Goal: Task Accomplishment & Management: Use online tool/utility

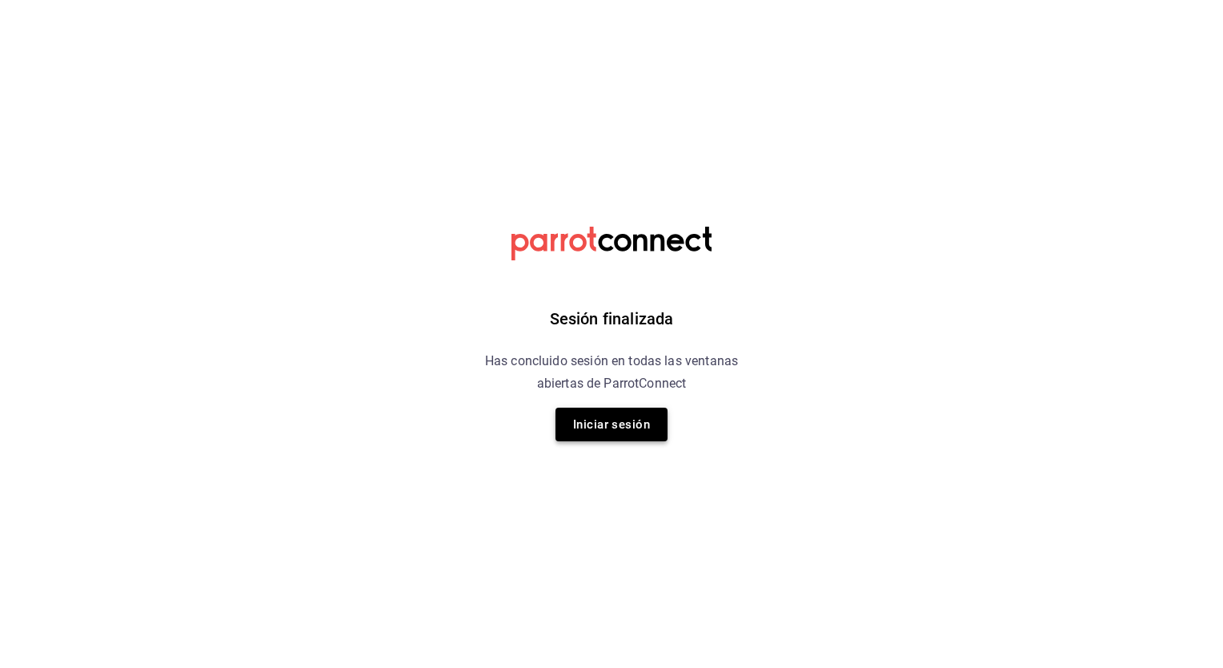
click at [612, 415] on button "Iniciar sesión" at bounding box center [612, 424] width 112 height 34
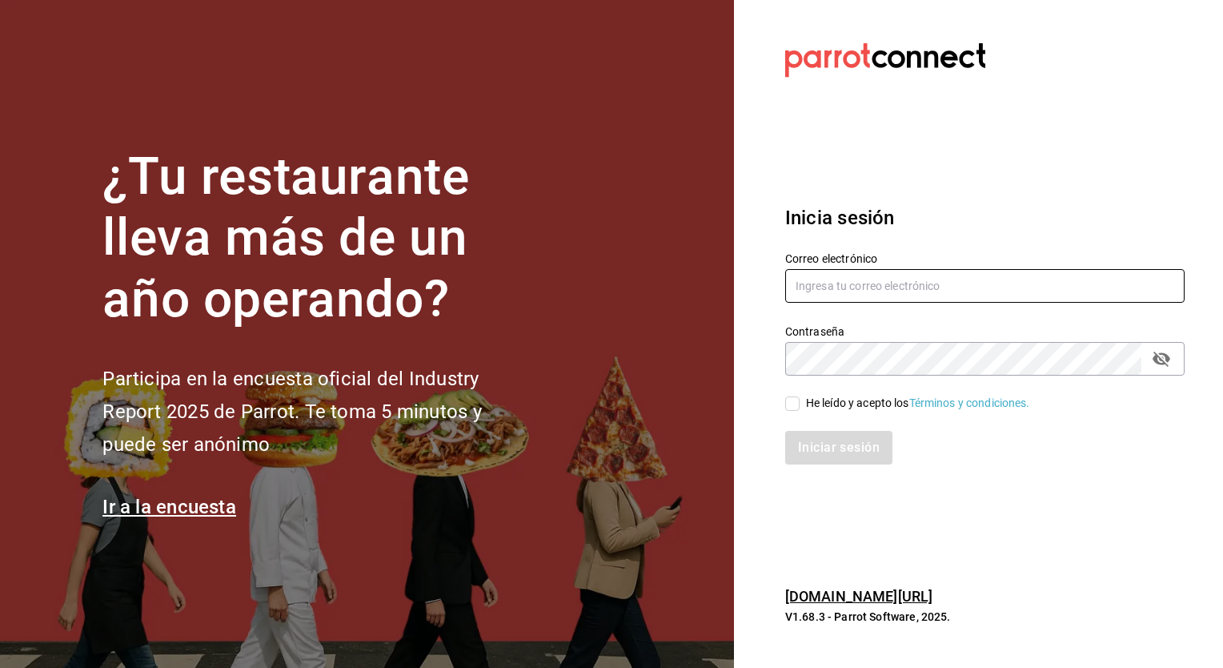
type input "[EMAIL_ADDRESS][DATE][DOMAIN_NAME]"
click at [795, 399] on input "He leído y acepto los Términos y condiciones." at bounding box center [792, 403] width 14 height 14
checkbox input "true"
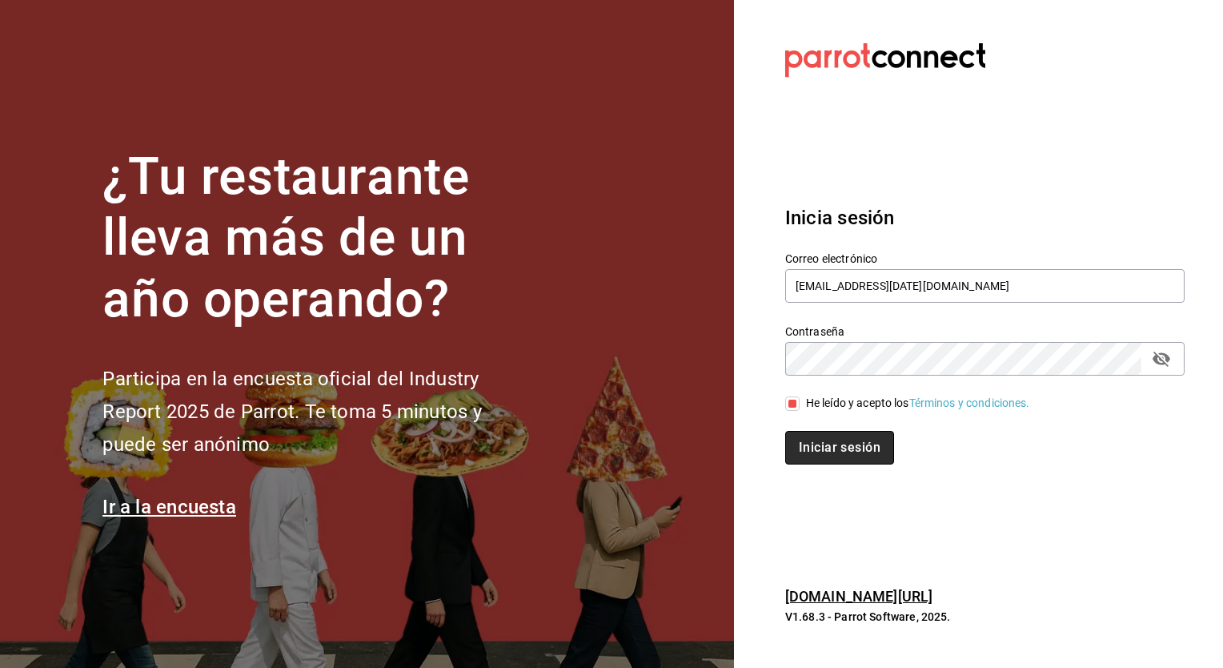
click at [820, 439] on button "Iniciar sesión" at bounding box center [839, 448] width 109 height 34
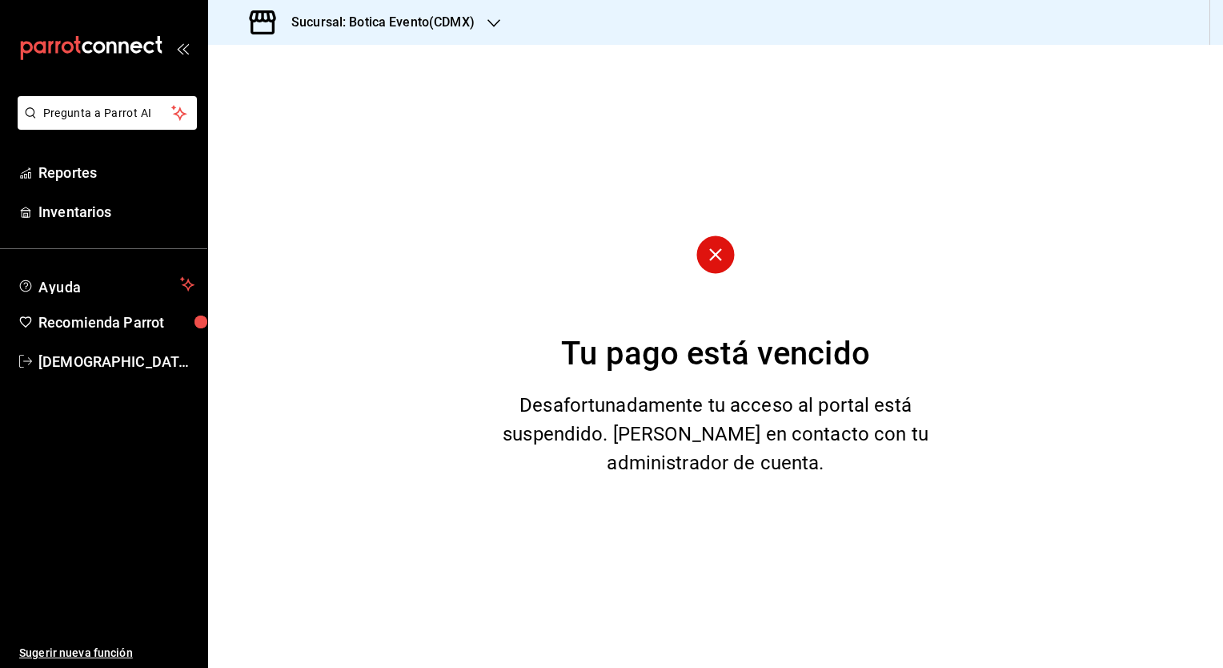
click at [460, 23] on h3 "Sucursal: Botica Evento(CDMX)" at bounding box center [377, 22] width 196 height 19
click at [301, 102] on div "Botica (CDMX)" at bounding box center [328, 105] width 215 height 17
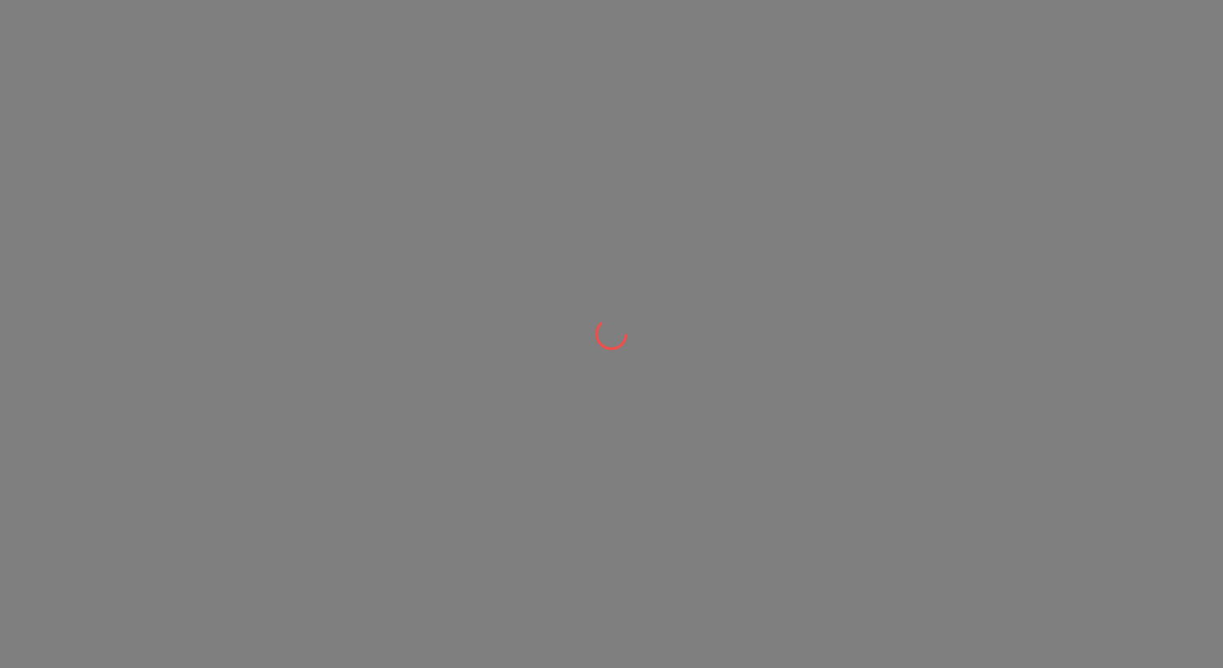
click at [79, 169] on div at bounding box center [611, 334] width 1223 height 668
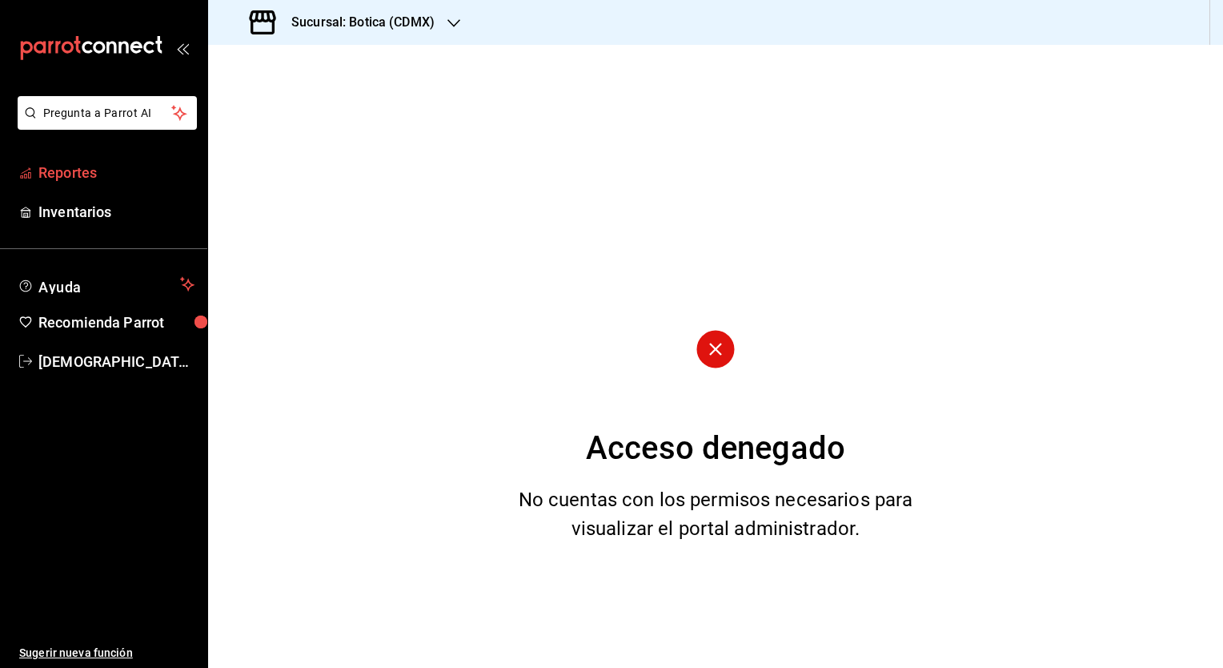
click at [66, 174] on span "Reportes" at bounding box center [116, 173] width 156 height 22
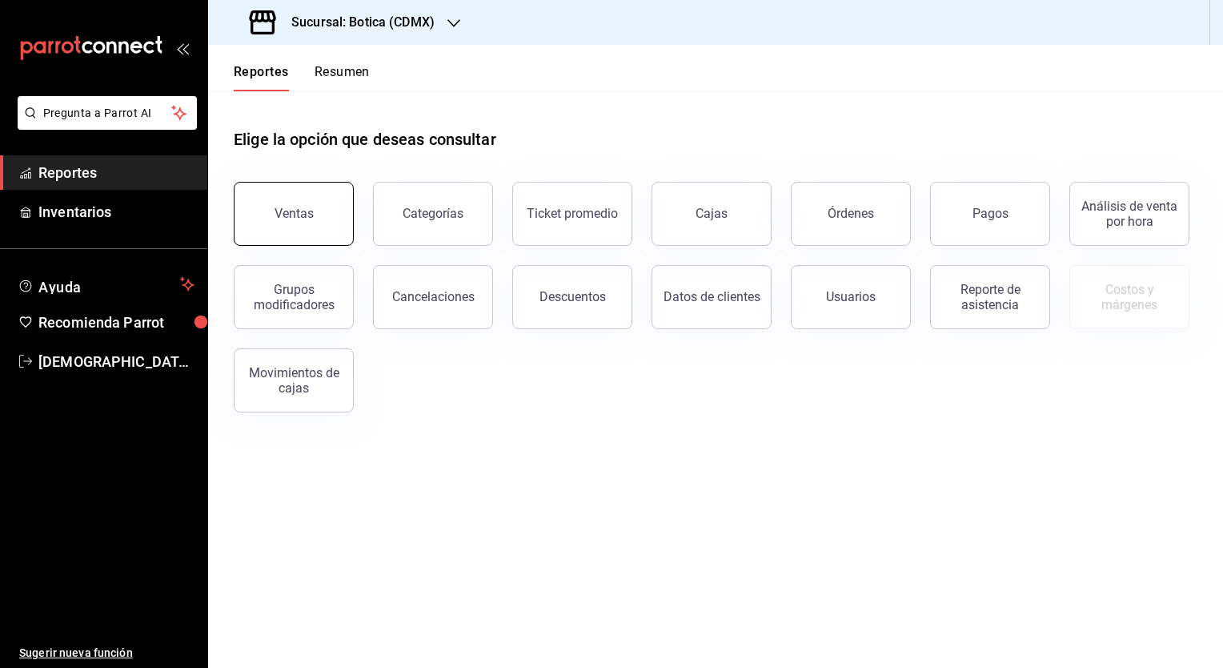
click at [315, 216] on button "Ventas" at bounding box center [294, 214] width 120 height 64
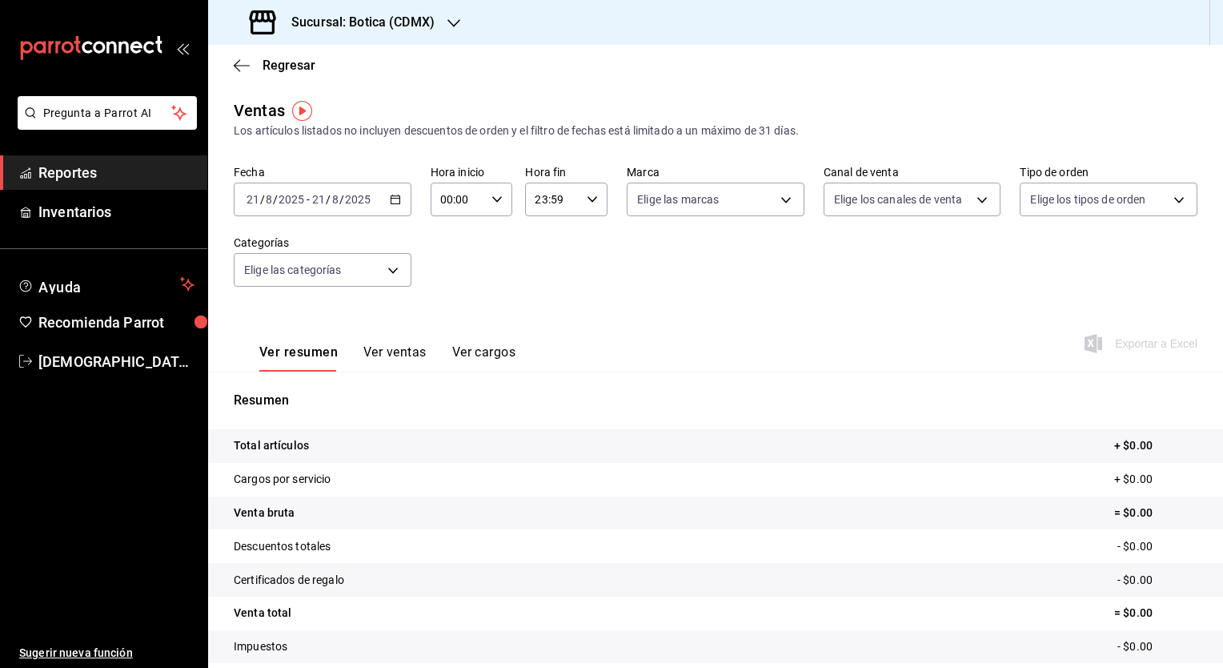
click at [81, 175] on span "Reportes" at bounding box center [116, 173] width 156 height 22
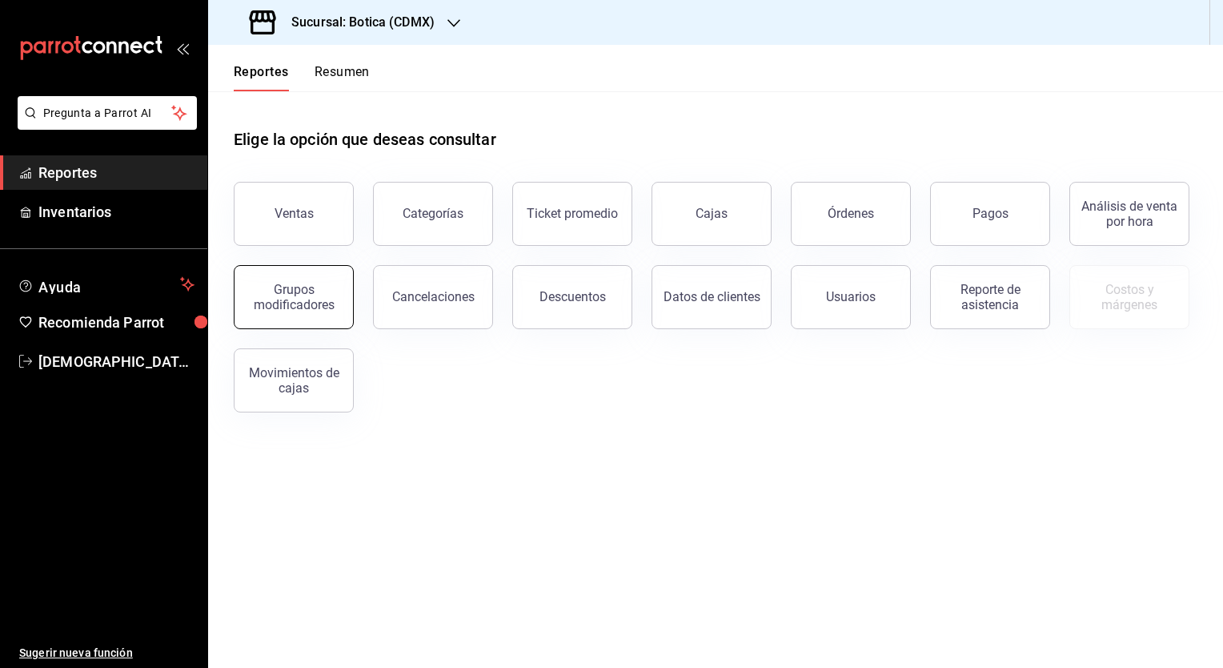
click at [322, 286] on div "Grupos modificadores" at bounding box center [293, 297] width 99 height 30
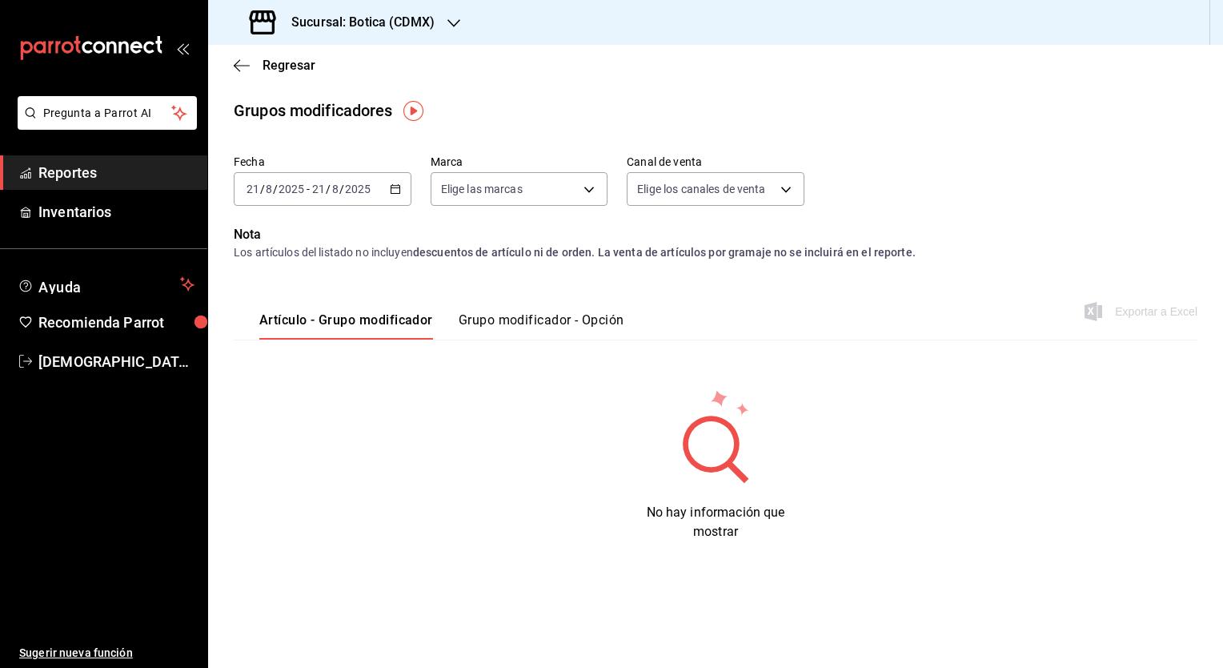
click at [510, 311] on div "Artículo - Grupo modificador Grupo modificador - Opción" at bounding box center [429, 316] width 391 height 46
click at [390, 175] on div "2025-08-21 21 / 8 / 2025 - 2025-08-21 21 / 8 / 2025" at bounding box center [323, 189] width 178 height 34
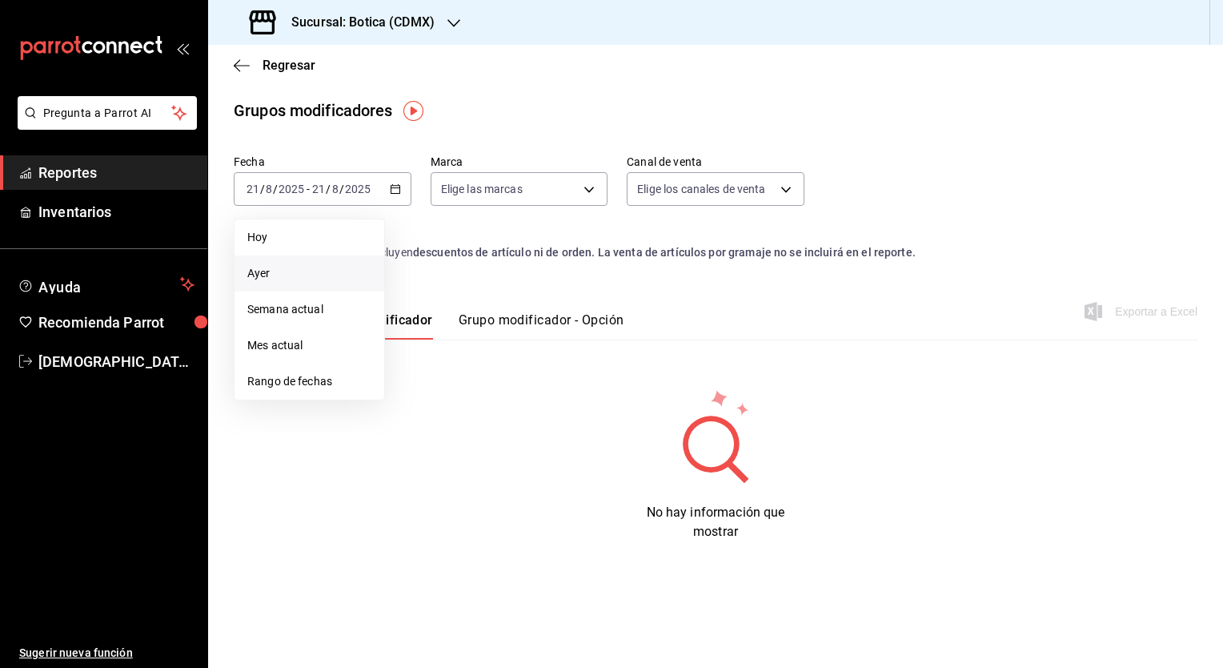
click at [261, 270] on span "Ayer" at bounding box center [309, 273] width 124 height 17
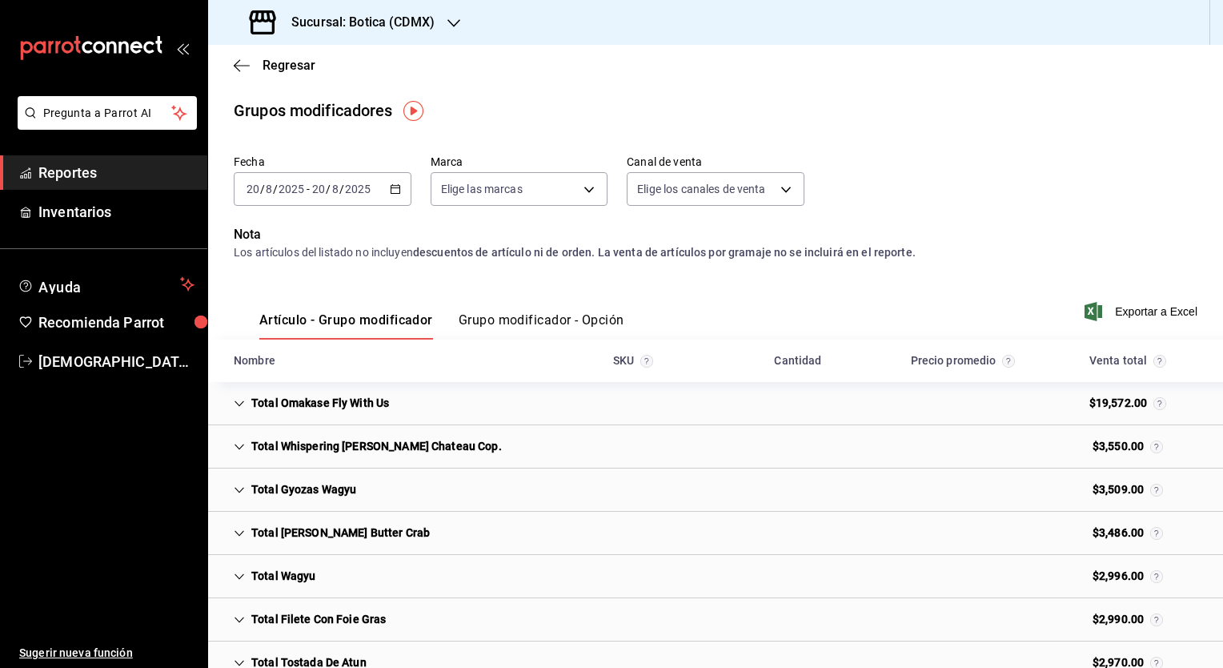
scroll to position [106, 0]
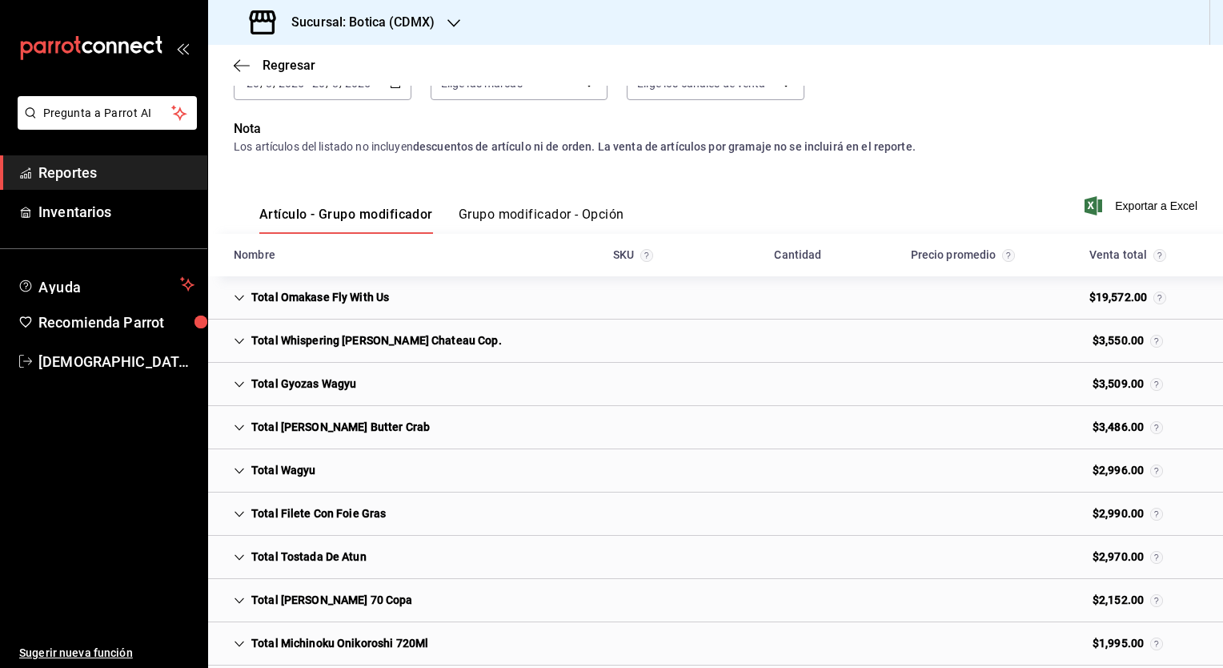
click at [243, 293] on icon "Cell" at bounding box center [239, 297] width 11 height 11
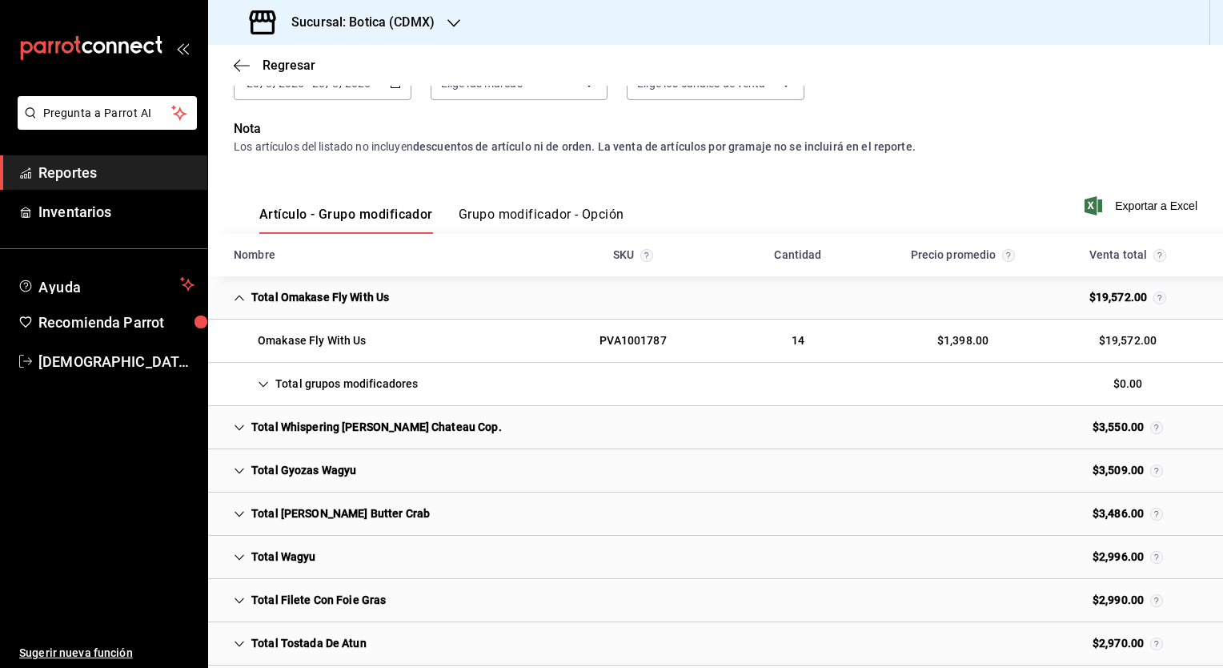
click at [252, 376] on div "Total grupos modificadores" at bounding box center [326, 384] width 210 height 30
drag, startPoint x: 252, startPoint y: 376, endPoint x: 263, endPoint y: 387, distance: 15.3
click at [263, 387] on icon "Cell" at bounding box center [263, 384] width 11 height 11
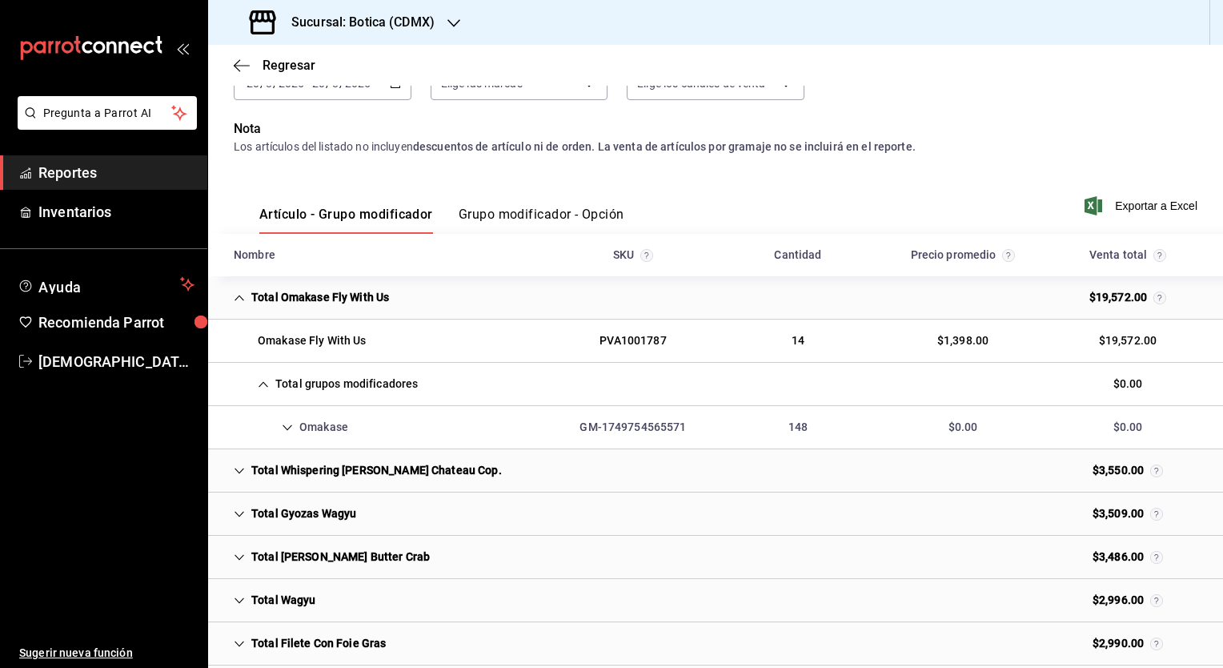
click at [284, 424] on icon "Cell" at bounding box center [287, 427] width 11 height 11
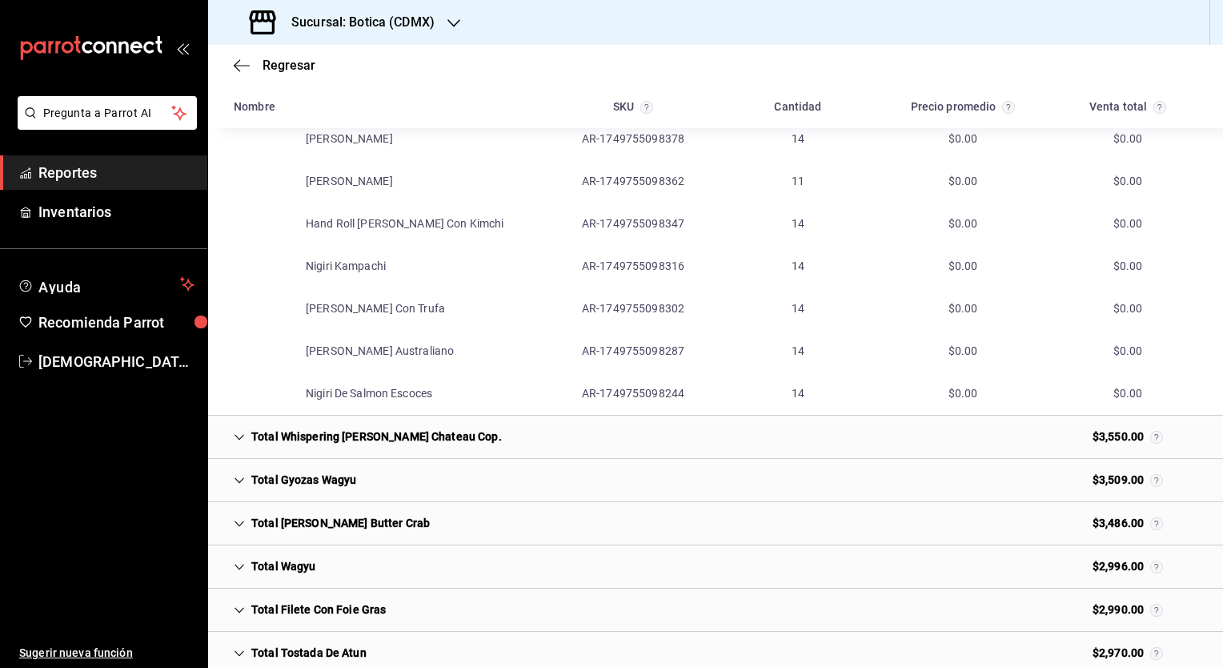
scroll to position [0, 0]
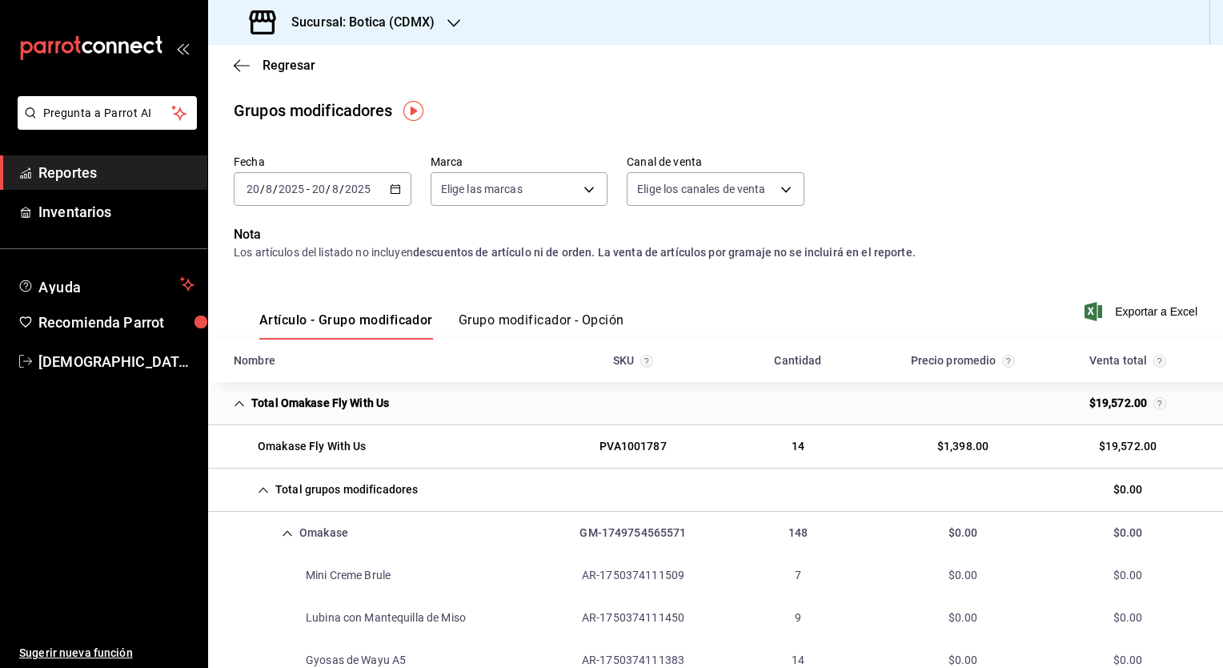
click at [56, 164] on span "Reportes" at bounding box center [116, 173] width 156 height 22
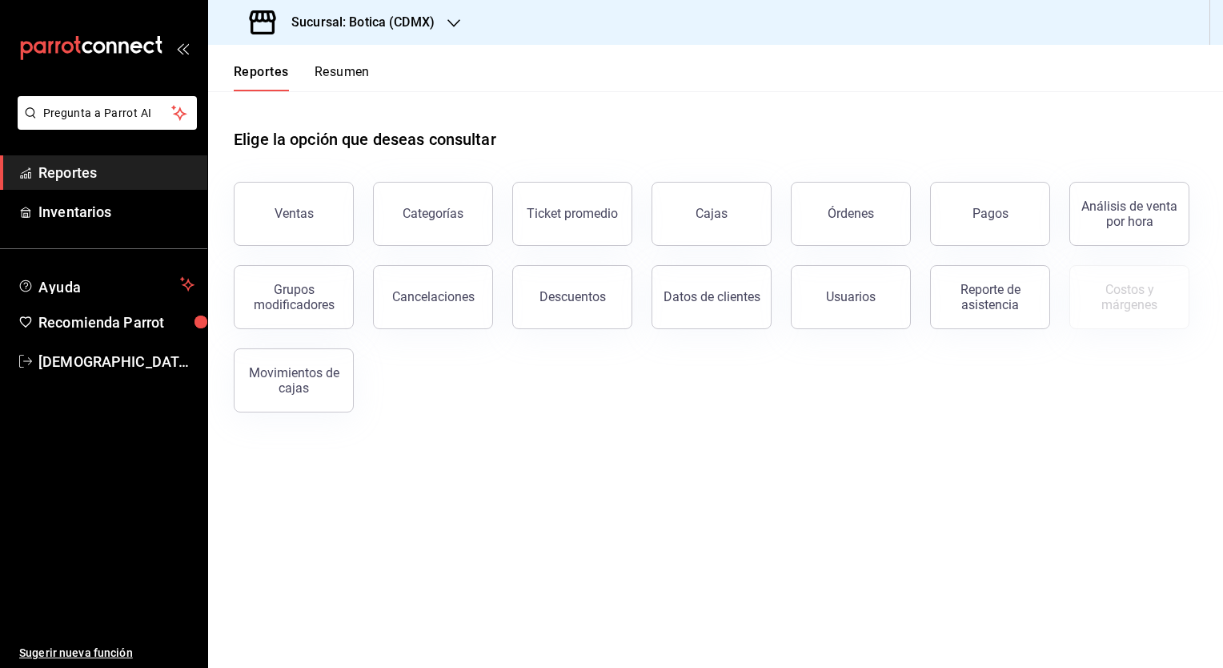
click at [949, 411] on div "Ventas Categorías Ticket promedio Cajas Órdenes Pagos Análisis de venta por hor…" at bounding box center [706, 288] width 983 height 250
click at [447, 207] on div "Categorías" at bounding box center [433, 213] width 61 height 15
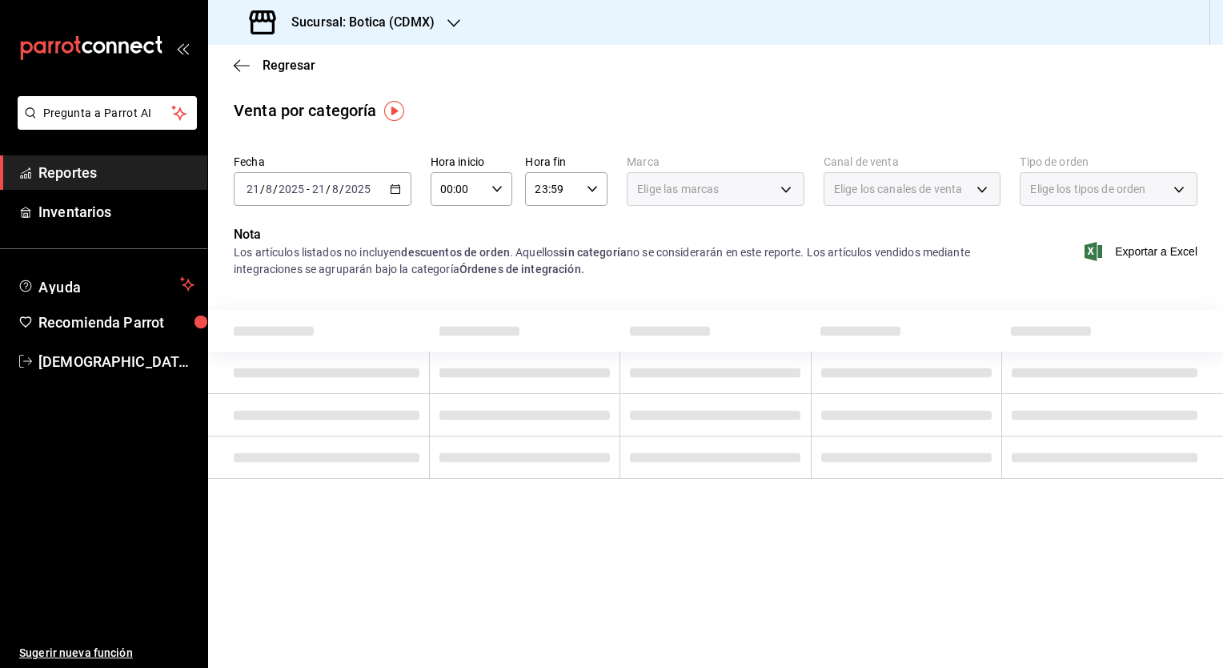
click at [394, 192] on icon "button" at bounding box center [395, 188] width 11 height 11
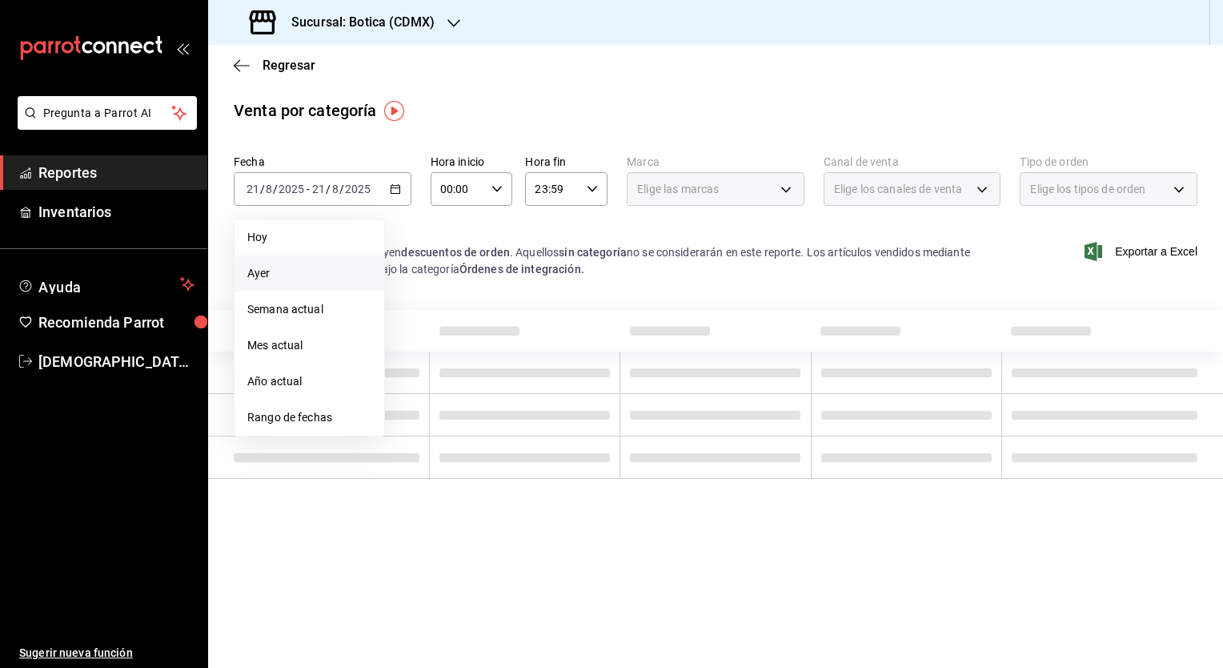
click at [266, 280] on span "Ayer" at bounding box center [309, 273] width 124 height 17
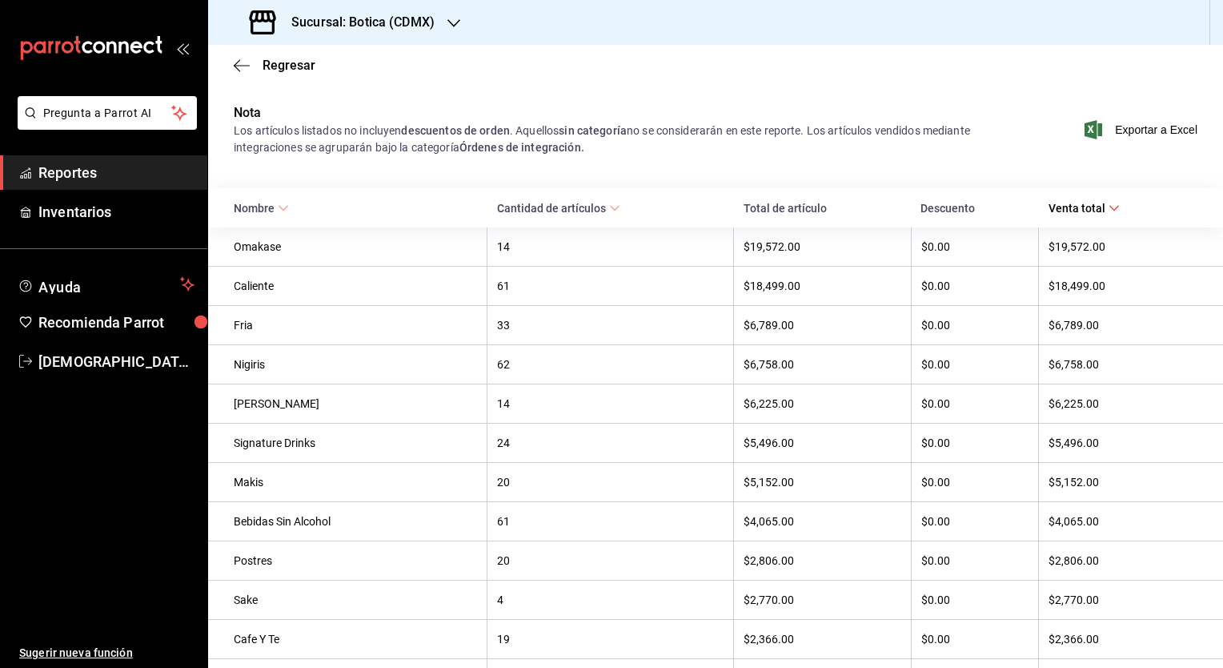
scroll to position [231, 0]
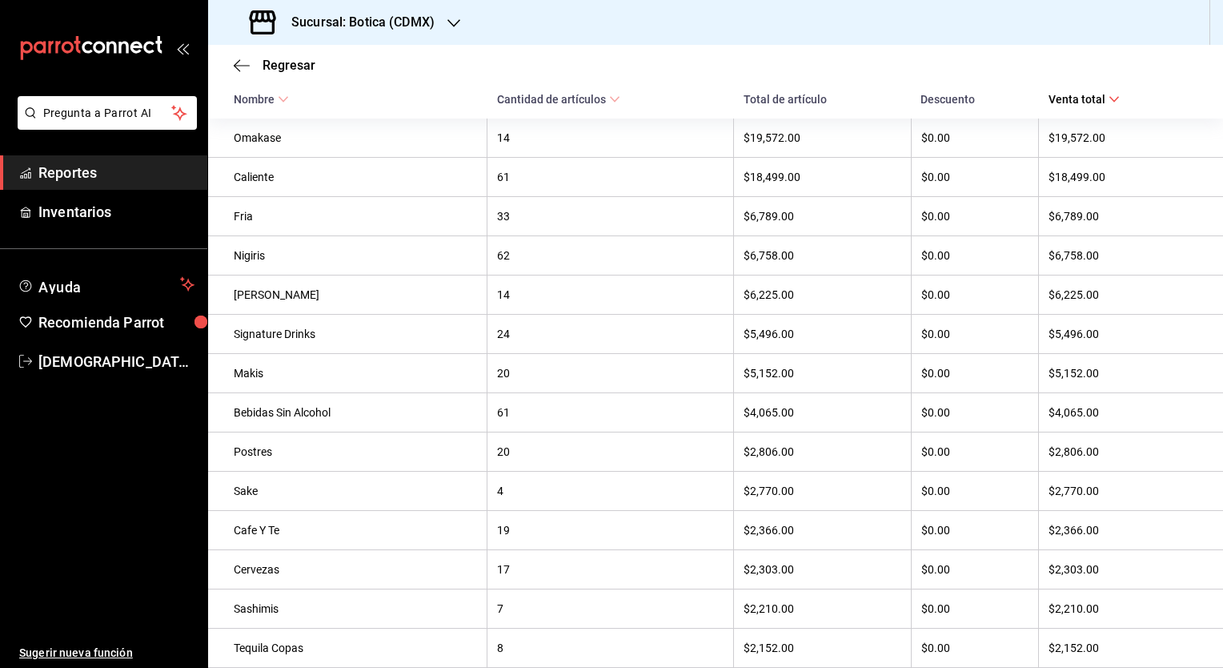
click at [95, 171] on span "Reportes" at bounding box center [116, 173] width 156 height 22
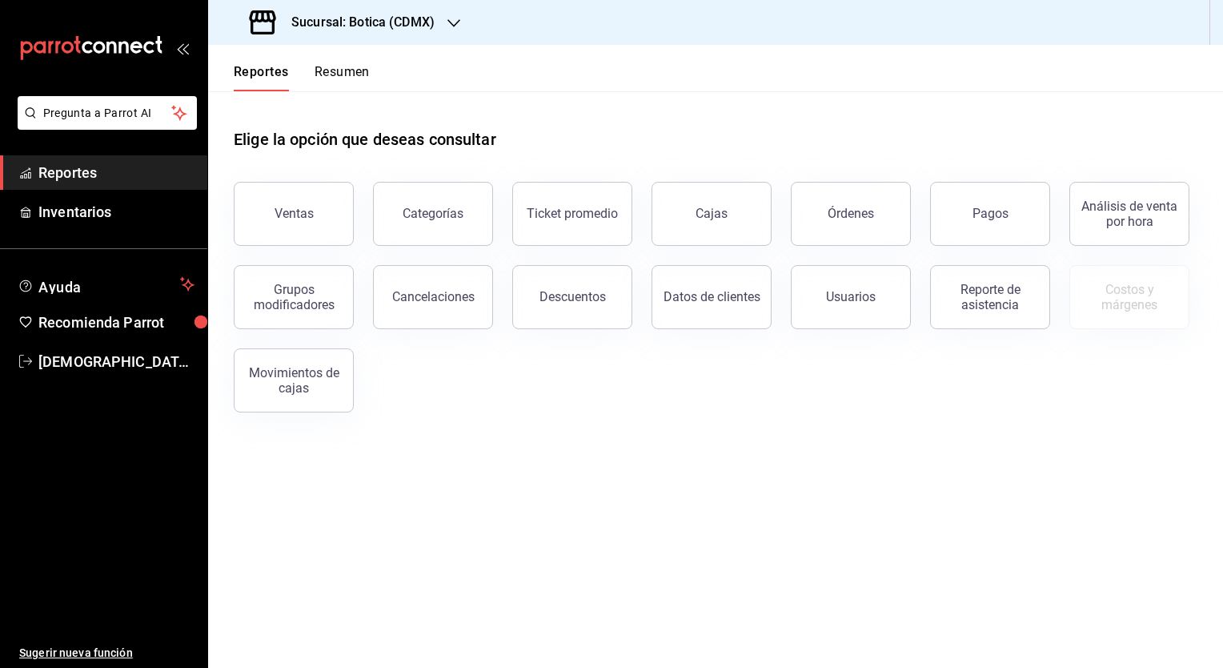
click at [95, 171] on span "Reportes" at bounding box center [116, 173] width 156 height 22
click at [516, 403] on div "Ventas Categorías Ticket promedio Cajas Órdenes Pagos Análisis de venta por hor…" at bounding box center [706, 288] width 983 height 250
click at [654, 367] on div "Ventas Categorías Ticket promedio Cajas Órdenes Pagos Análisis de venta por hor…" at bounding box center [706, 288] width 983 height 250
click at [295, 216] on div "Ventas" at bounding box center [294, 213] width 39 height 15
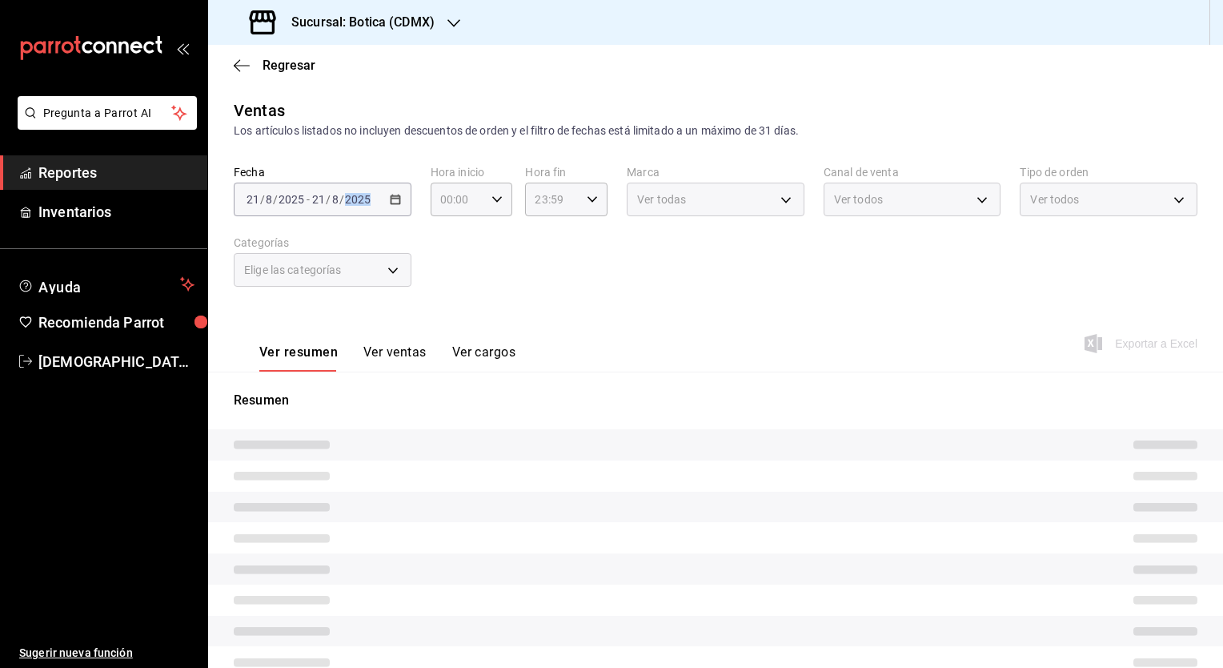
click at [295, 216] on div "Fecha 2025-08-21 21 / 8 / 2025 - 2025-08-21 21 / 8 / 2025 Hora inicio 00:00 Hor…" at bounding box center [716, 235] width 964 height 141
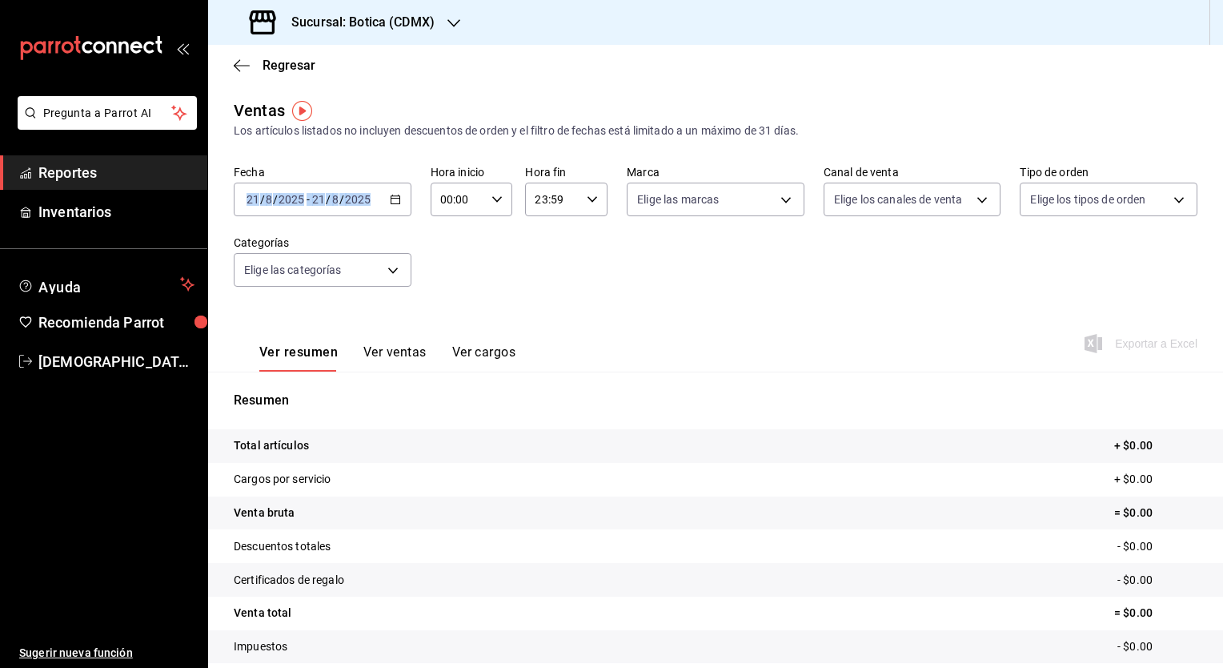
click at [390, 203] on icon "button" at bounding box center [395, 199] width 11 height 11
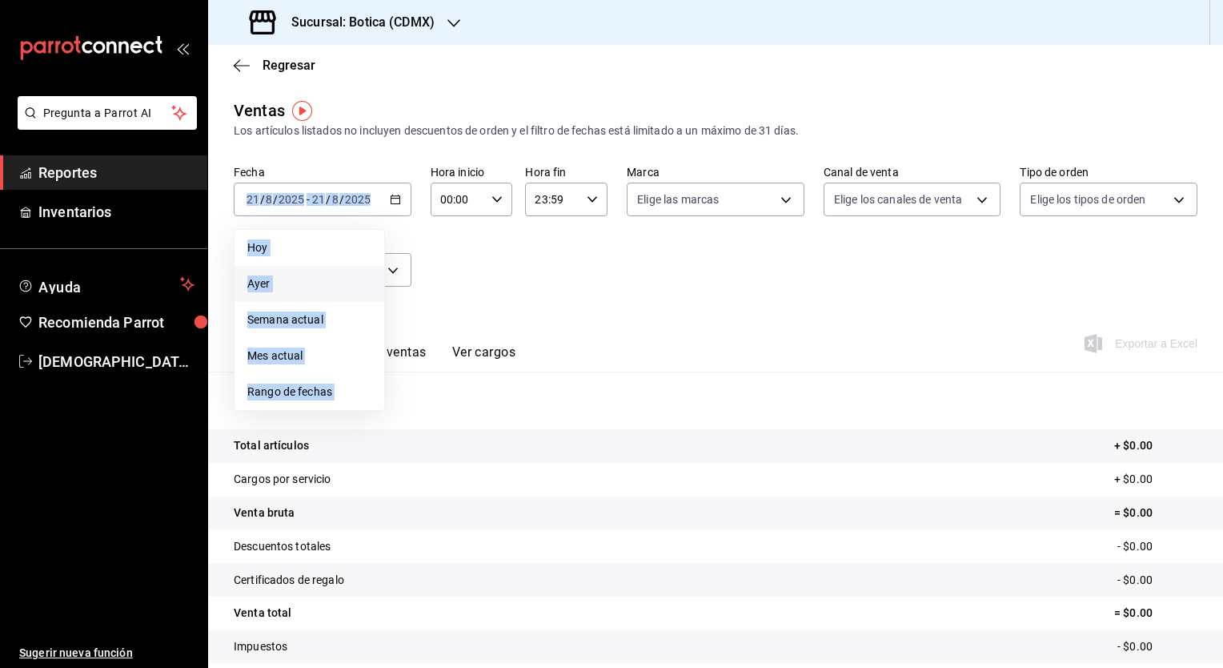
click at [278, 283] on span "Ayer" at bounding box center [309, 283] width 124 height 17
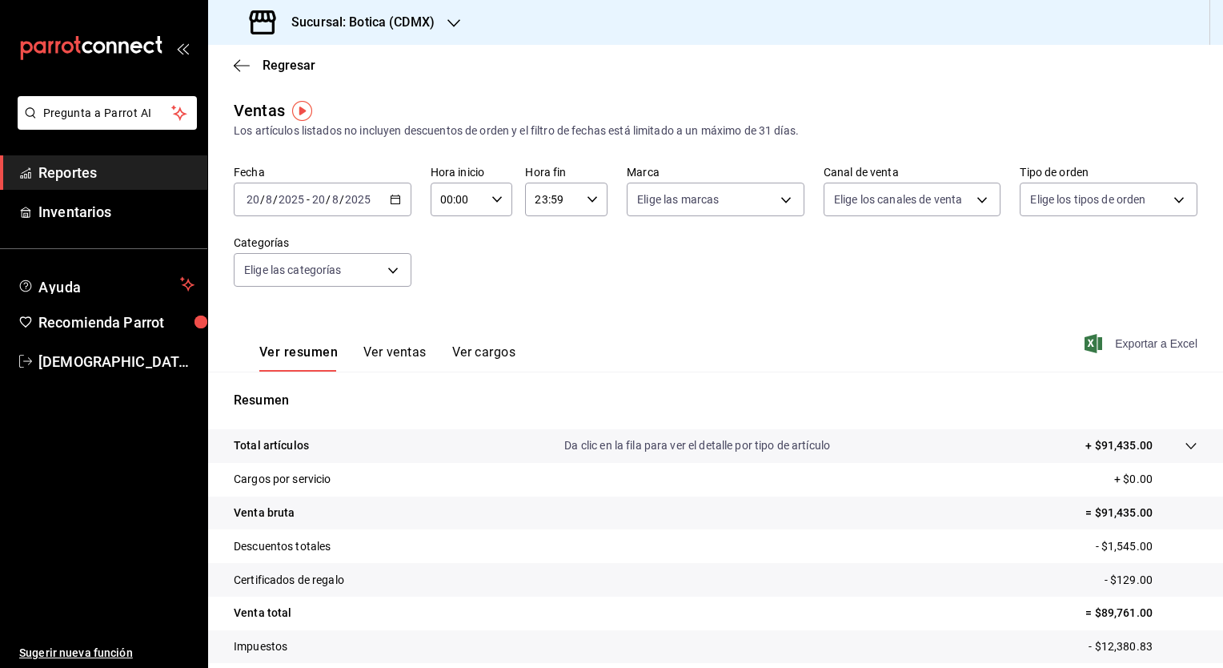
click at [1134, 348] on span "Exportar a Excel" at bounding box center [1143, 343] width 110 height 19
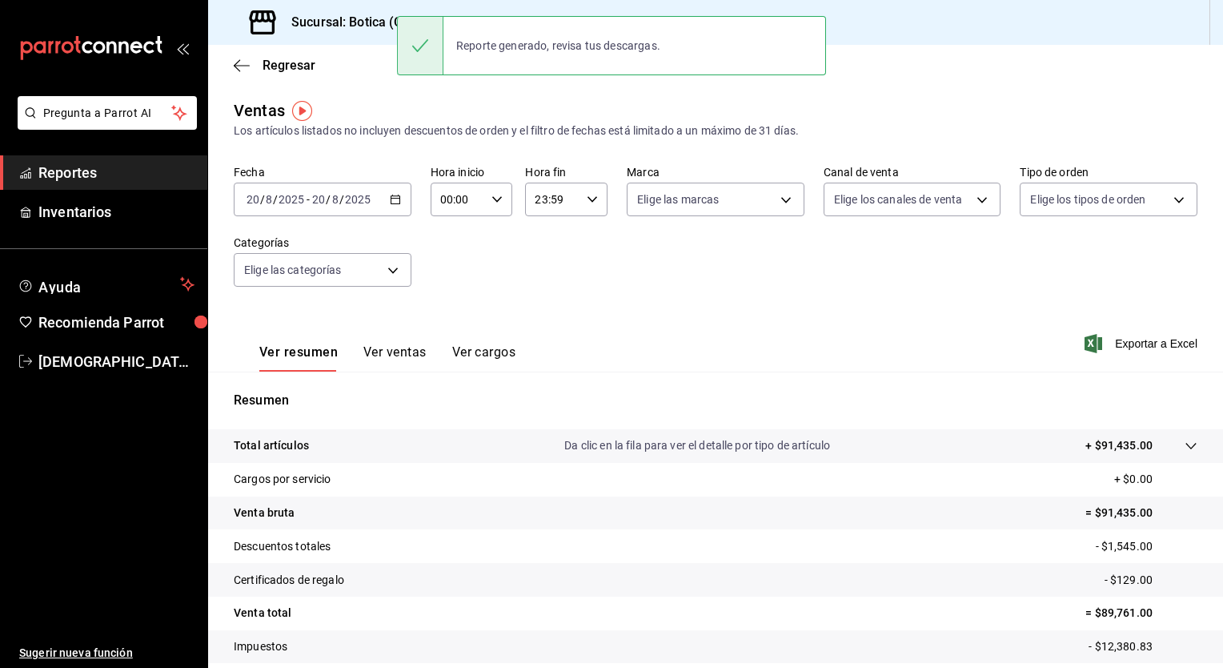
scroll to position [99, 0]
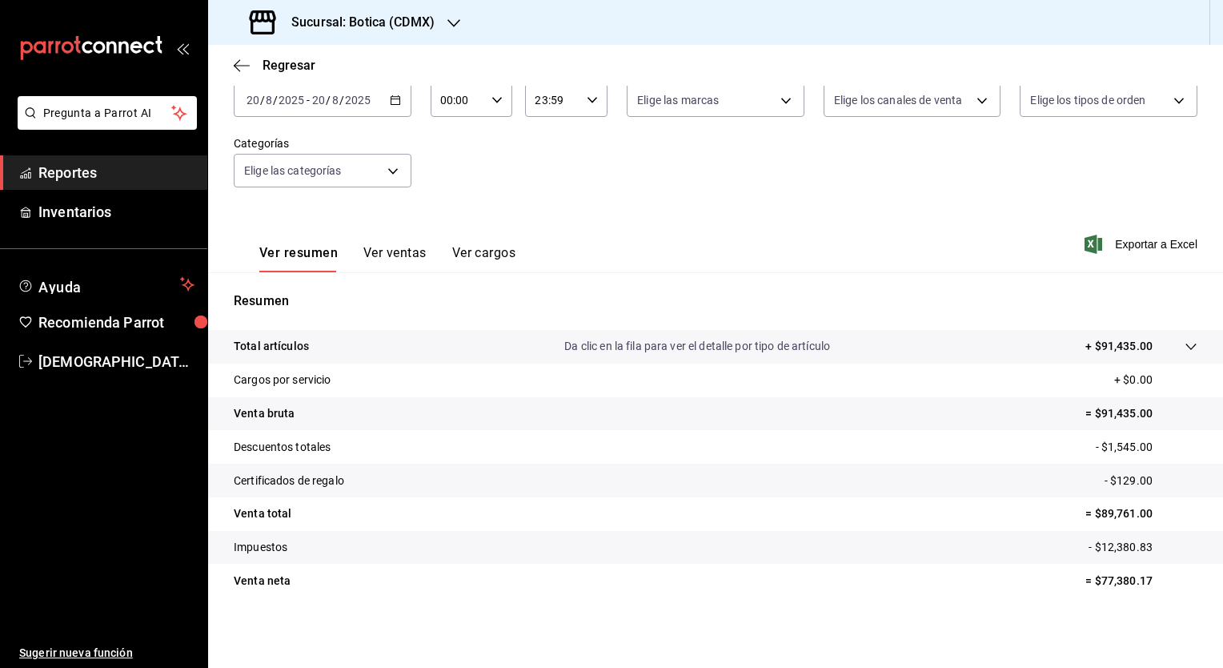
click at [63, 167] on span "Reportes" at bounding box center [116, 173] width 156 height 22
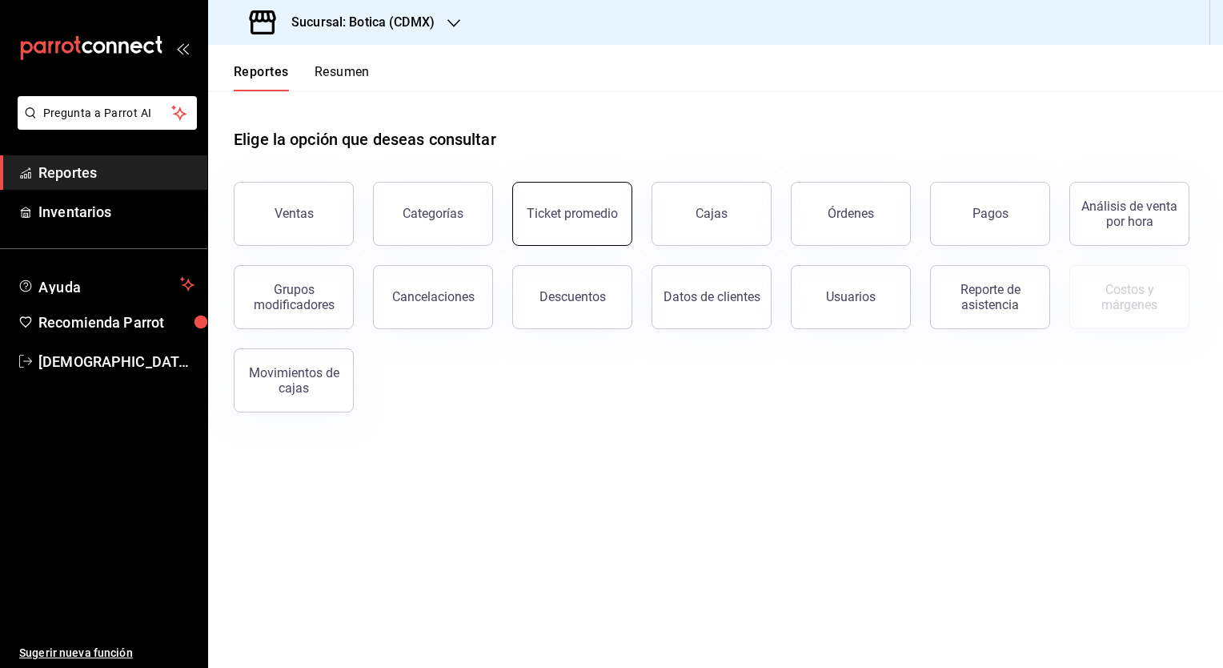
click at [567, 235] on button "Ticket promedio" at bounding box center [572, 214] width 120 height 64
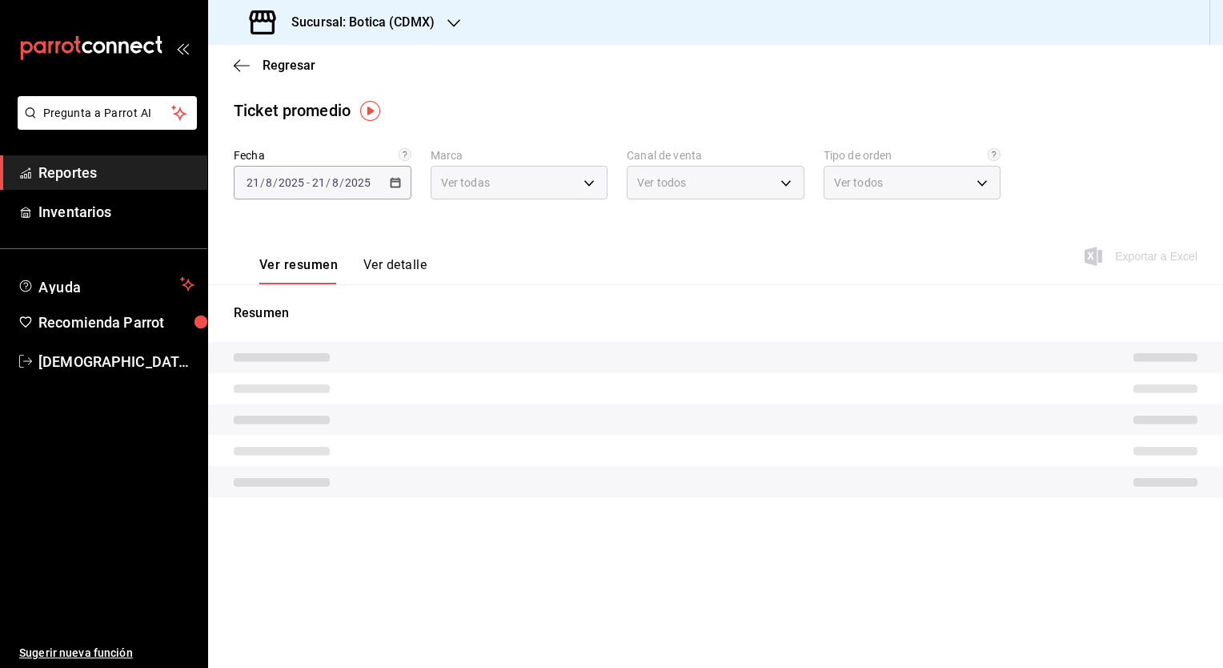
type input "d5352a43-907b-4cea-af89-ed5f283426a2"
type input "PARROT,UBER_EATS,RAPPI,DIDI_FOOD,ONLINE"
type input "68b56432-bc7c-4df1-8cc3-4eafb59ca3cc,EXTERNAL"
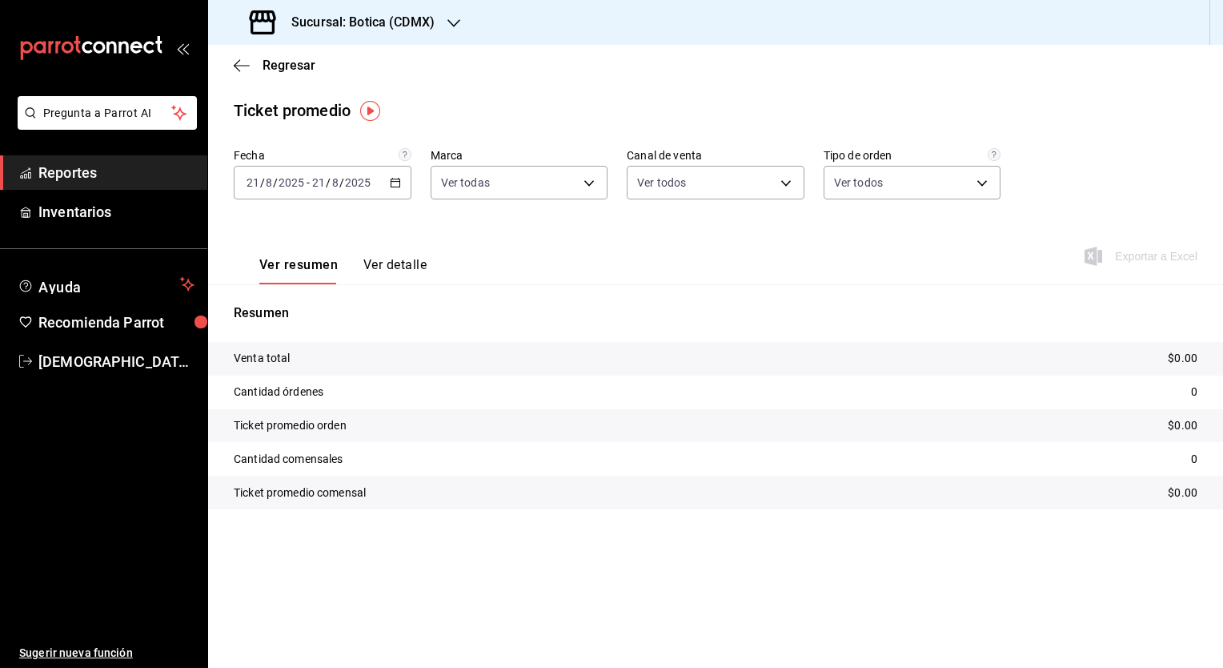
click at [397, 176] on div "2025-08-21 21 / 8 / 2025 - 2025-08-21 21 / 8 / 2025" at bounding box center [323, 183] width 178 height 34
click at [291, 262] on span "Ayer" at bounding box center [309, 267] width 124 height 17
